Goal: Task Accomplishment & Management: Use online tool/utility

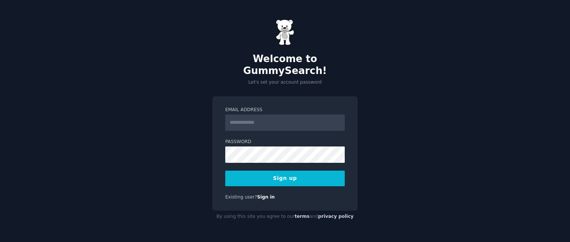
click at [272, 114] on input "Email Address" at bounding box center [285, 122] width 120 height 16
drag, startPoint x: 254, startPoint y: 116, endPoint x: 213, endPoint y: 118, distance: 41.3
click at [213, 118] on div "Email Address * Password Sign up Existing user? Sign in" at bounding box center [285, 153] width 146 height 114
paste input "**********"
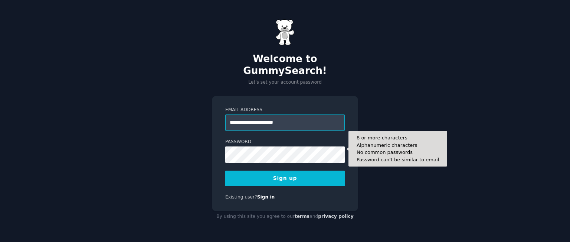
type input "**********"
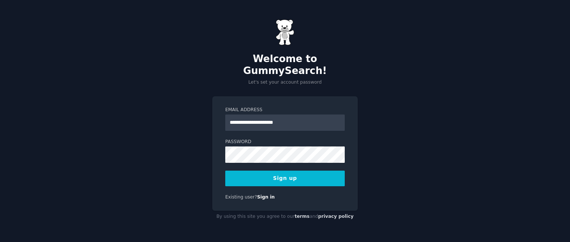
click at [301, 171] on button "Sign up" at bounding box center [285, 178] width 120 height 16
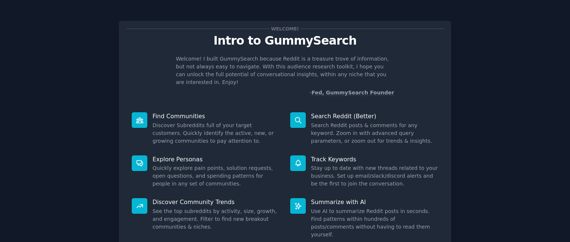
click at [202, 198] on p "Discover Community Trends" at bounding box center [216, 202] width 127 height 8
click at [140, 202] on icon at bounding box center [140, 206] width 8 height 8
click at [529, 141] on div "Welcome! Intro to GummySearch Welcome! I built GummySearch because Reddit is a …" at bounding box center [284, 152] width 549 height 285
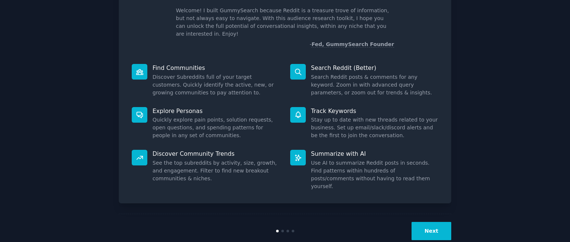
scroll to position [49, 0]
click at [431, 221] on button "Next" at bounding box center [432, 230] width 40 height 18
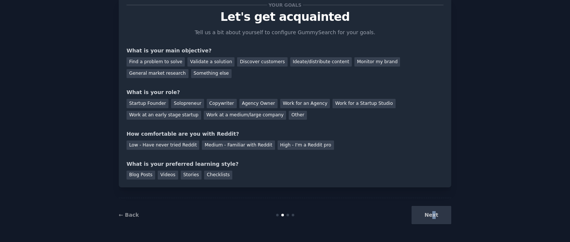
click at [434, 215] on div "Next" at bounding box center [395, 215] width 111 height 18
click at [169, 62] on div "Find a problem to solve" at bounding box center [156, 61] width 58 height 9
click at [295, 65] on div "Ideate/distribute content" at bounding box center [321, 61] width 62 height 9
click at [428, 213] on div "Next" at bounding box center [395, 215] width 111 height 18
click at [142, 104] on div "Startup Founder" at bounding box center [148, 103] width 42 height 9
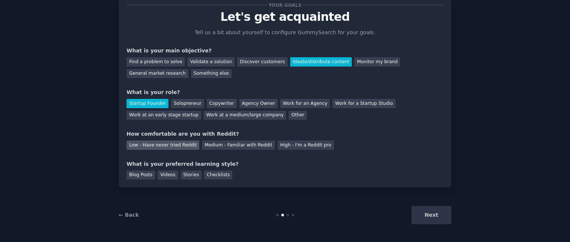
click at [135, 145] on div "Low - Have never tried Reddit" at bounding box center [163, 144] width 73 height 9
click at [142, 173] on div "Blog Posts" at bounding box center [141, 174] width 29 height 9
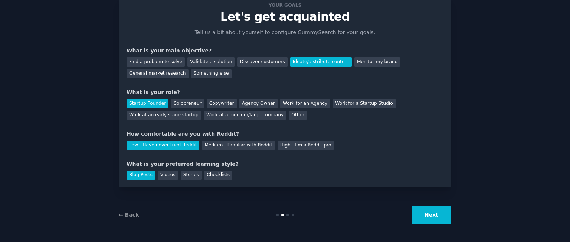
click at [427, 218] on button "Next" at bounding box center [432, 215] width 40 height 18
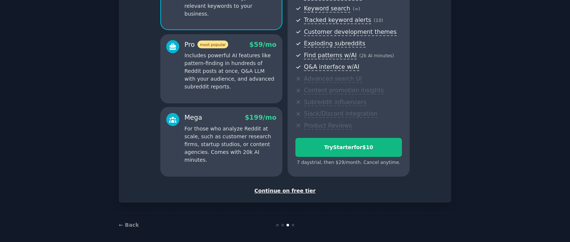
scroll to position [110, 0]
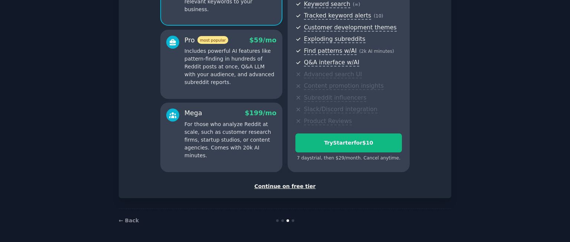
click at [284, 185] on div "Continue on free tier" at bounding box center [285, 186] width 317 height 8
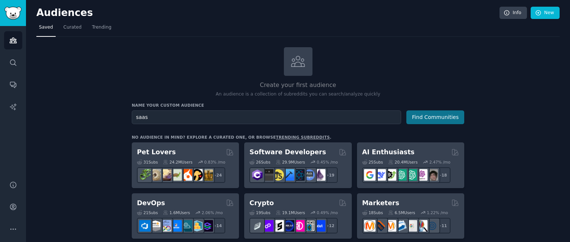
type input "saas"
click at [435, 115] on button "Find Communities" at bounding box center [435, 117] width 58 height 14
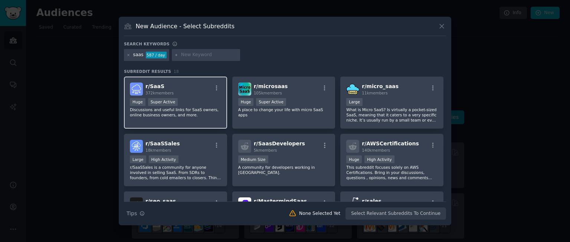
click at [157, 87] on span "r/ SaaS" at bounding box center [155, 86] width 19 height 6
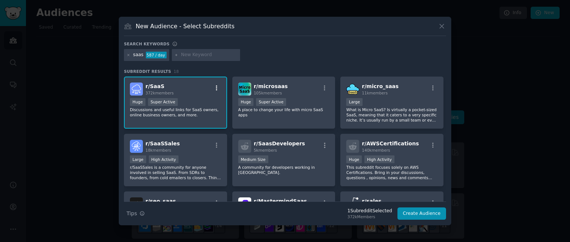
click at [218, 87] on icon "button" at bounding box center [216, 88] width 7 height 7
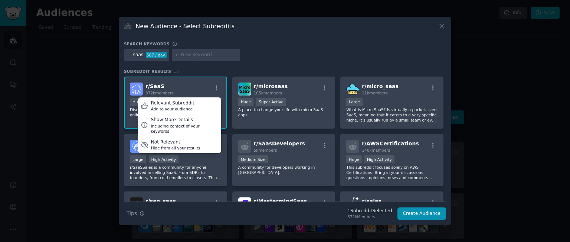
click at [275, 61] on div "saas 587 / day" at bounding box center [285, 56] width 322 height 14
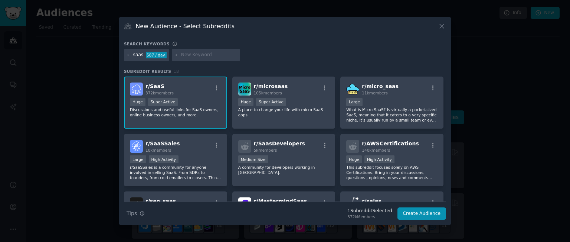
click at [140, 87] on img at bounding box center [136, 88] width 13 height 13
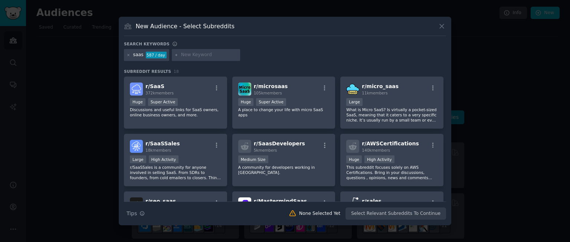
click at [381, 215] on div "Search Tips Tips None Selected Yet Select Relevant Subreddits To Continue" at bounding box center [285, 210] width 322 height 19
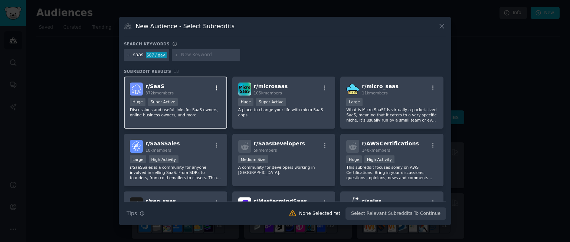
click at [218, 87] on icon "button" at bounding box center [216, 88] width 7 height 7
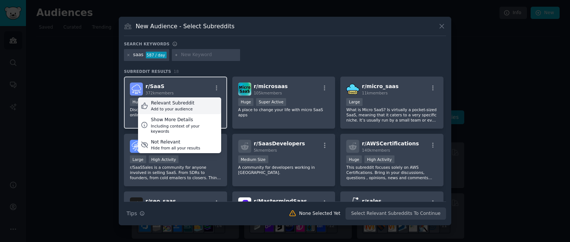
click at [185, 107] on div "Add to your audience" at bounding box center [172, 108] width 43 height 5
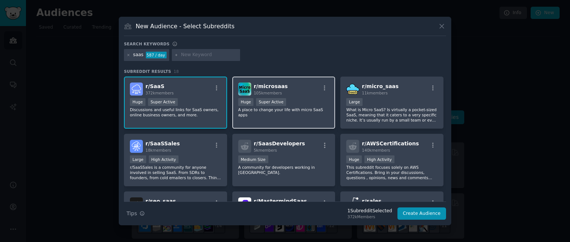
click at [267, 83] on span "r/ microsaas" at bounding box center [271, 86] width 34 height 6
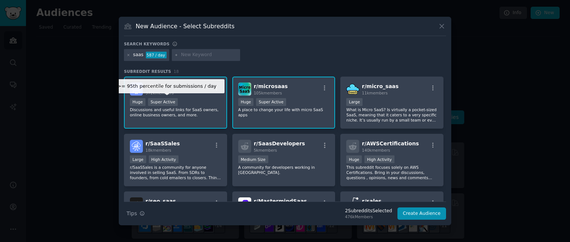
click at [156, 101] on div "Super Active" at bounding box center [163, 102] width 30 height 8
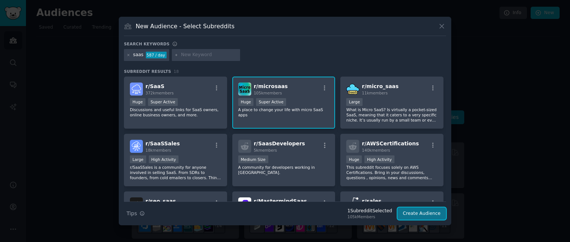
click at [415, 213] on button "Create Audience" at bounding box center [422, 213] width 49 height 13
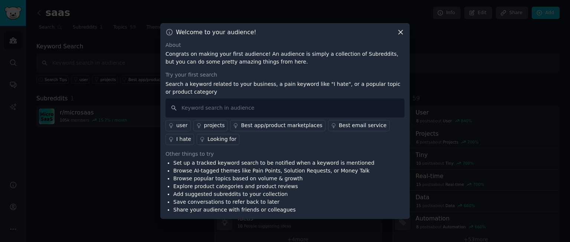
click at [401, 30] on icon at bounding box center [401, 32] width 8 height 8
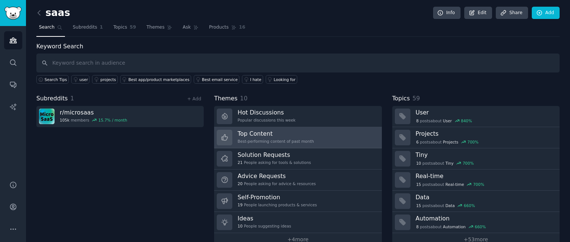
click at [255, 131] on h3 "Top Content" at bounding box center [276, 134] width 76 height 8
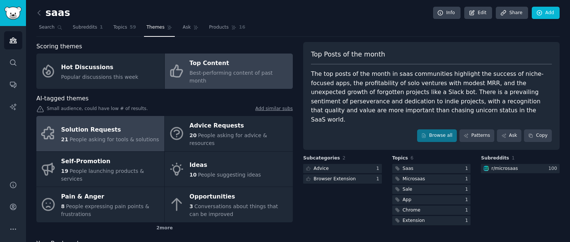
click at [99, 124] on div "Solution Requests" at bounding box center [110, 130] width 98 height 12
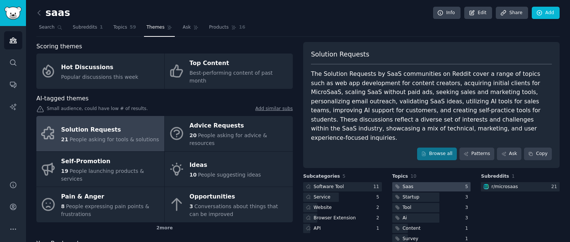
click at [403, 183] on div "Saas" at bounding box center [408, 186] width 11 height 7
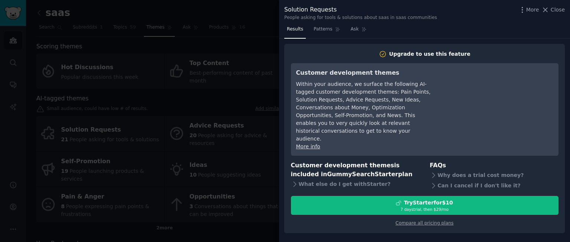
click at [241, 222] on div at bounding box center [285, 121] width 570 height 242
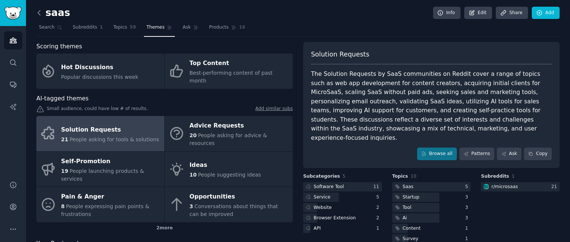
click at [36, 13] on icon at bounding box center [39, 13] width 8 height 8
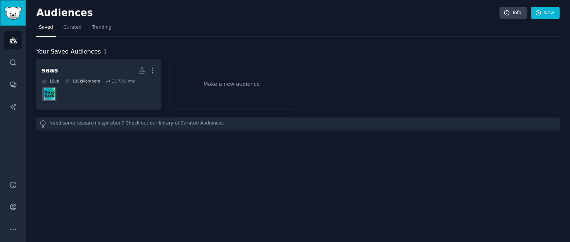
click at [6, 13] on img "Sidebar" at bounding box center [12, 13] width 17 height 13
click at [14, 56] on link "Search" at bounding box center [13, 62] width 18 height 18
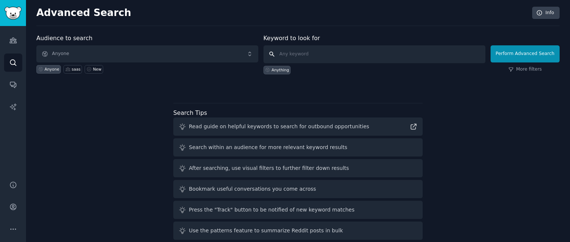
click at [311, 57] on input "text" at bounding box center [375, 54] width 222 height 18
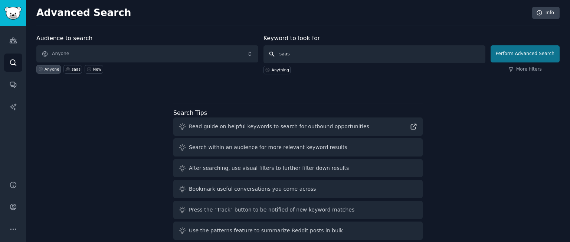
type input "saas"
click at [519, 53] on button "Perform Advanced Search" at bounding box center [525, 53] width 69 height 17
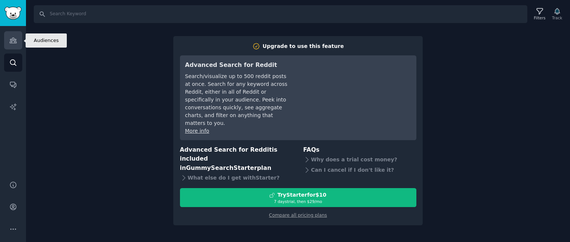
click at [8, 44] on link "Audiences" at bounding box center [13, 40] width 18 height 18
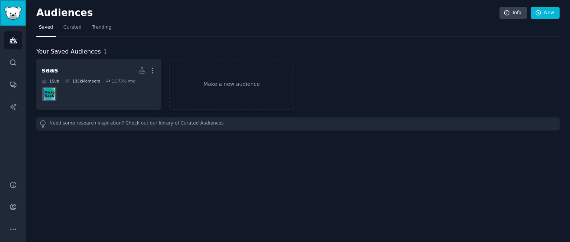
click at [15, 10] on img "Sidebar" at bounding box center [12, 13] width 17 height 13
click at [101, 24] on span "Trending" at bounding box center [101, 27] width 19 height 7
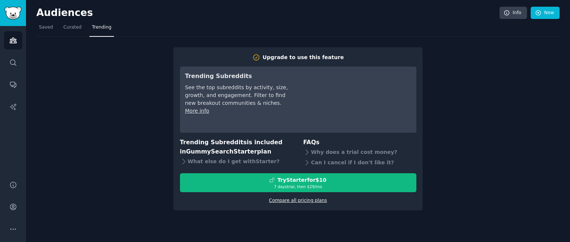
click at [284, 199] on link "Compare all pricing plans" at bounding box center [298, 199] width 58 height 5
